Goal: Navigation & Orientation: Find specific page/section

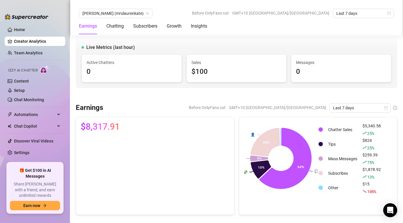
scroll to position [636, 0]
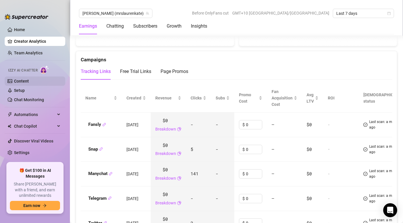
click at [23, 81] on link "Content" at bounding box center [21, 81] width 15 height 5
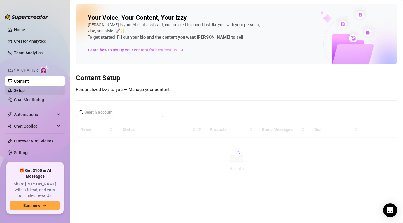
click at [23, 91] on link "Setup" at bounding box center [19, 90] width 11 height 5
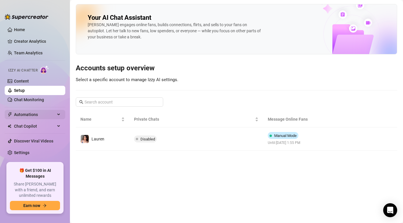
click at [27, 114] on span "Automations" at bounding box center [34, 114] width 41 height 9
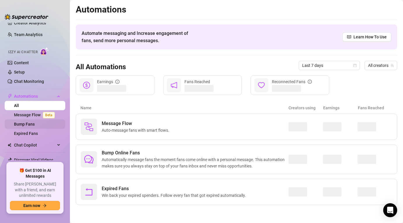
scroll to position [31, 0]
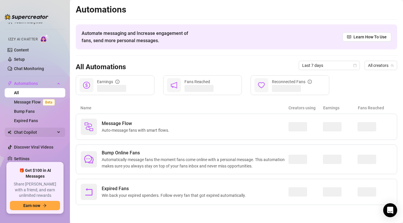
click at [24, 133] on span "Chat Copilot" at bounding box center [34, 132] width 41 height 9
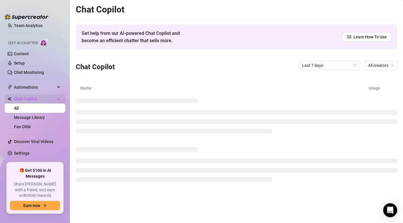
scroll to position [22, 0]
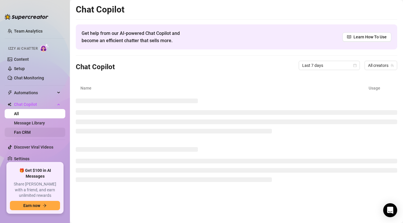
click at [31, 134] on link "Fan CRM" at bounding box center [22, 132] width 17 height 5
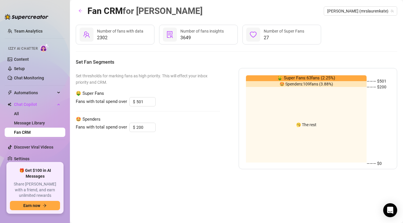
click at [311, 125] on span "🥱 The rest" at bounding box center [306, 125] width 20 height 0
click at [29, 61] on link "Content" at bounding box center [21, 59] width 15 height 5
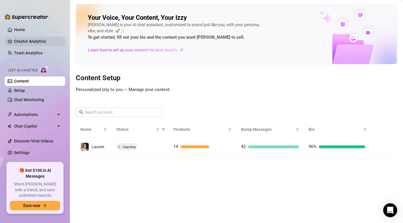
click at [27, 41] on link "Creator Analytics" at bounding box center [37, 41] width 47 height 9
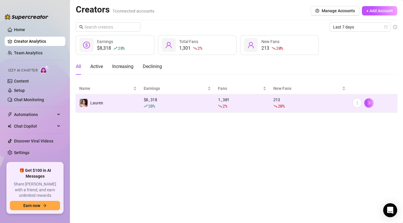
click at [122, 104] on td "Lauren" at bounding box center [108, 103] width 64 height 18
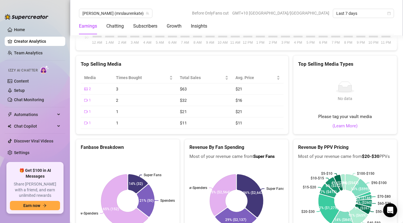
scroll to position [1111, 0]
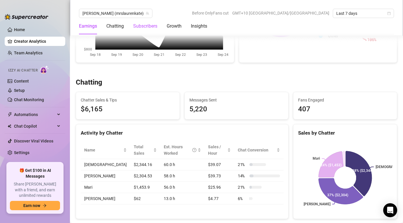
click at [150, 24] on div "Subscribers" at bounding box center [145, 26] width 24 height 7
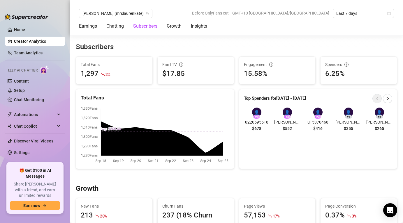
scroll to position [348, 0]
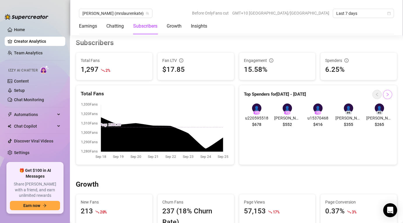
click at [388, 95] on icon "right" at bounding box center [388, 94] width 2 height 3
